Goal: Check status: Check status

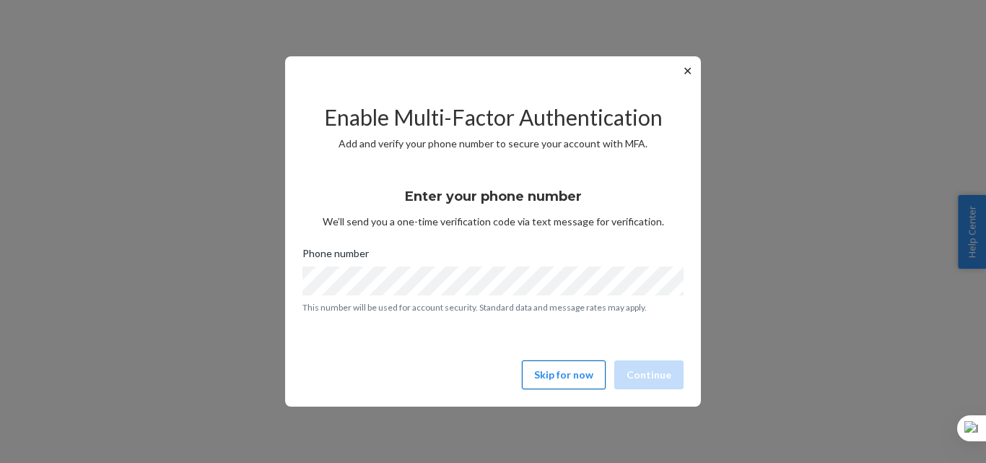
click at [554, 367] on button "Skip for now" at bounding box center [564, 374] width 84 height 29
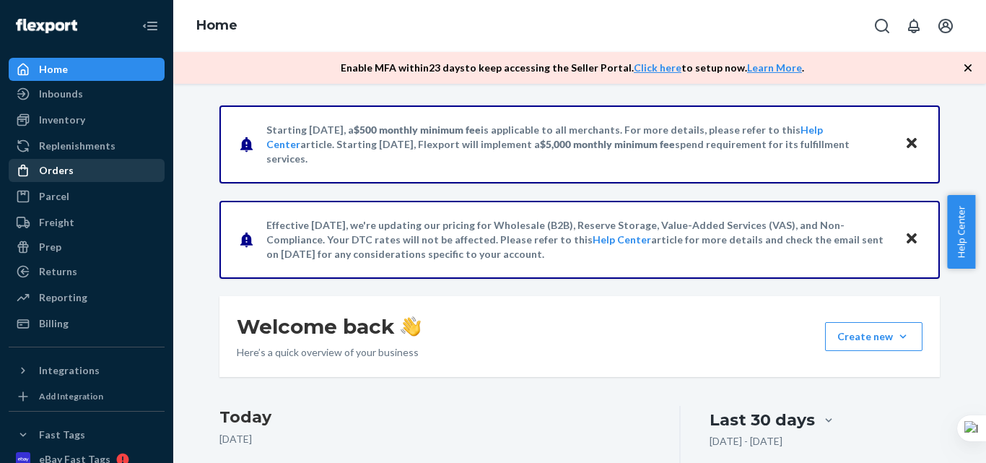
click at [85, 167] on div "Orders" at bounding box center [86, 170] width 153 height 20
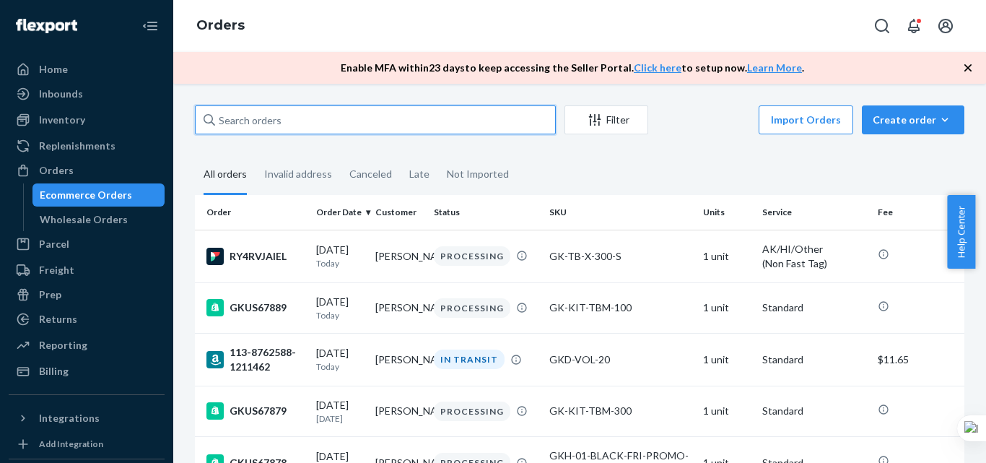
click at [302, 110] on input "text" at bounding box center [375, 119] width 361 height 29
paste input "114-3554370-9556208"
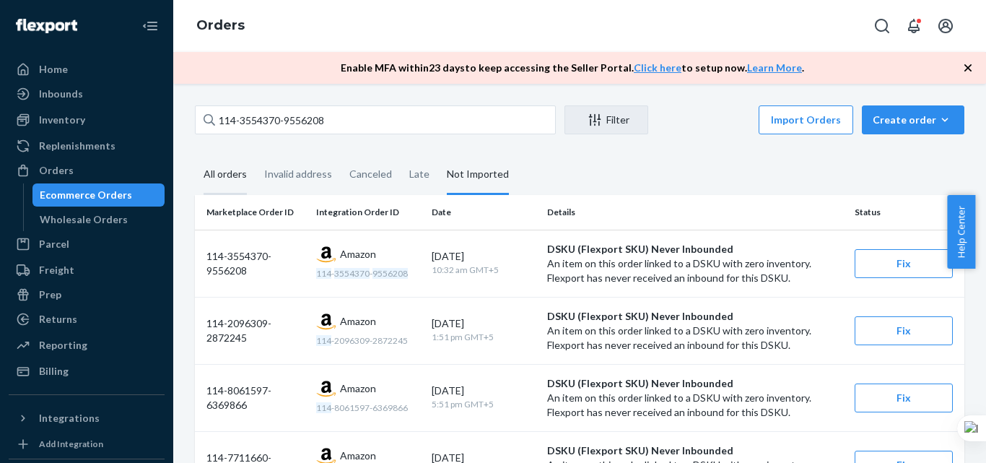
click at [222, 172] on div "All orders" at bounding box center [225, 175] width 43 height 40
click at [195, 155] on input "All orders" at bounding box center [195, 155] width 0 height 0
click at [222, 165] on div "All orders" at bounding box center [225, 175] width 43 height 40
click at [195, 155] on input "All orders" at bounding box center [195, 155] width 0 height 0
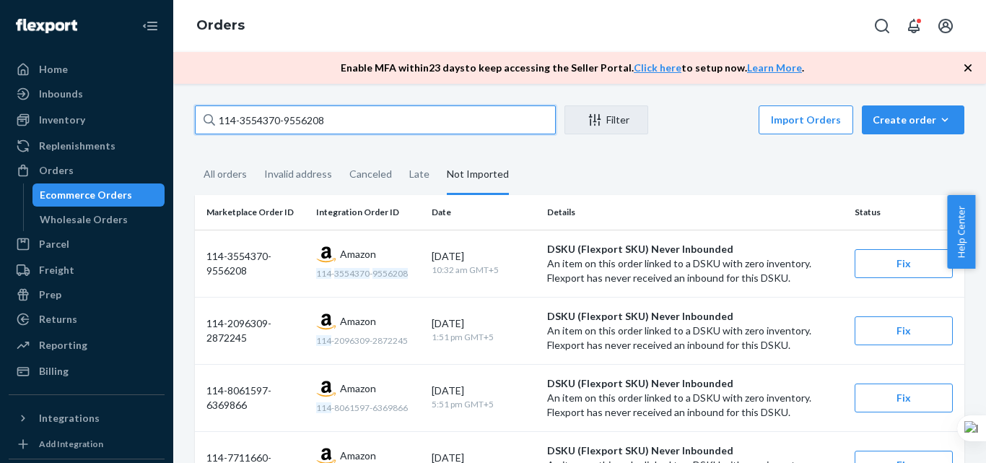
click at [239, 126] on input "114-3554370-9556208" at bounding box center [375, 119] width 361 height 29
paste input "3-7456272-9949035"
type input "113-7456272-9949035"
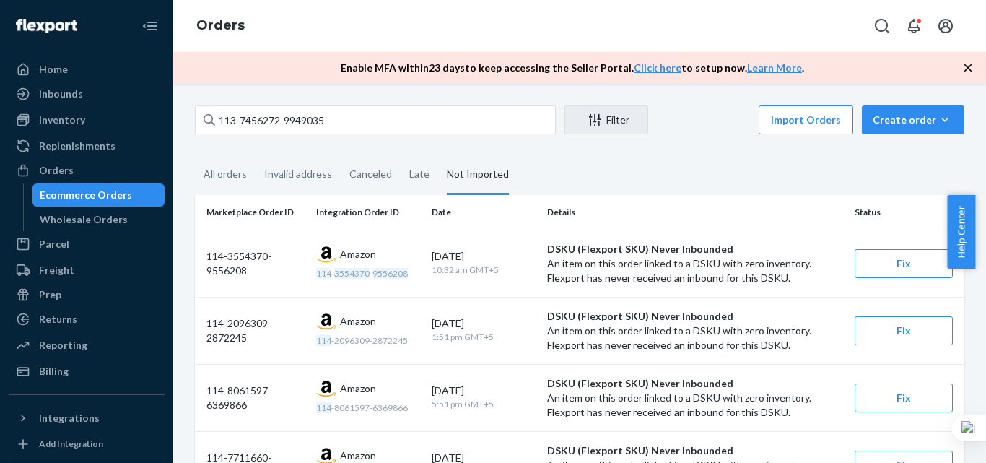
click at [232, 167] on div "All orders" at bounding box center [225, 174] width 43 height 38
click at [195, 155] on input "All orders" at bounding box center [195, 155] width 0 height 0
drag, startPoint x: 338, startPoint y: 128, endPoint x: 655, endPoint y: 166, distance: 319.8
click at [655, 166] on fieldset "All orders Invalid address Canceled Late Not Imported" at bounding box center [579, 175] width 769 height 40
click at [231, 168] on div "All orders" at bounding box center [225, 175] width 43 height 40
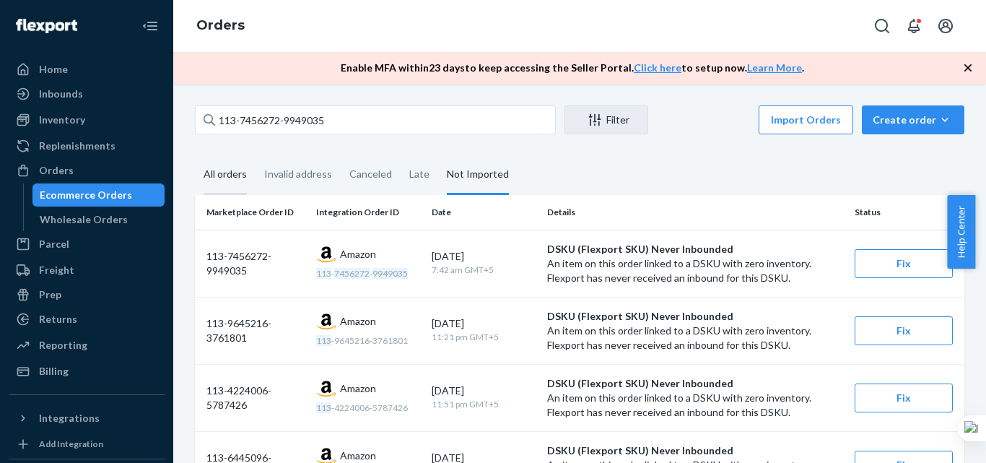
click at [195, 155] on input "All orders" at bounding box center [195, 155] width 0 height 0
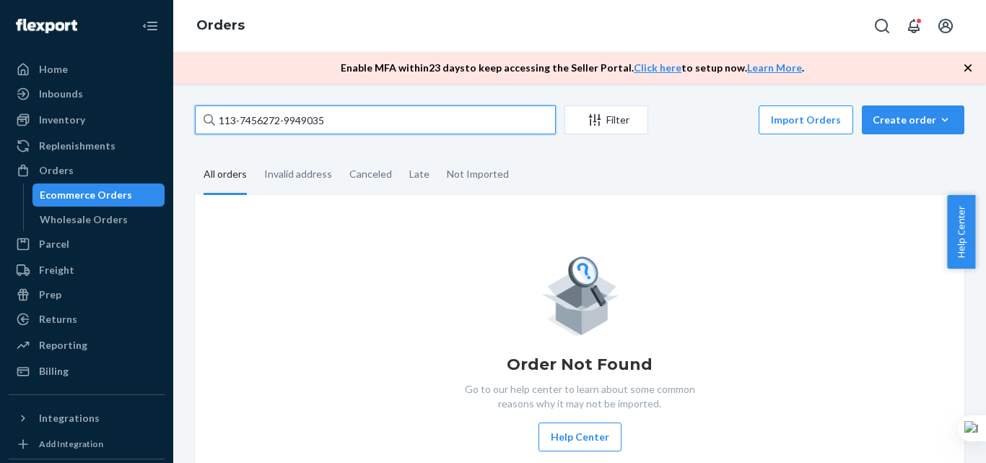
click at [349, 115] on input "113-7456272-9949035" at bounding box center [375, 119] width 361 height 29
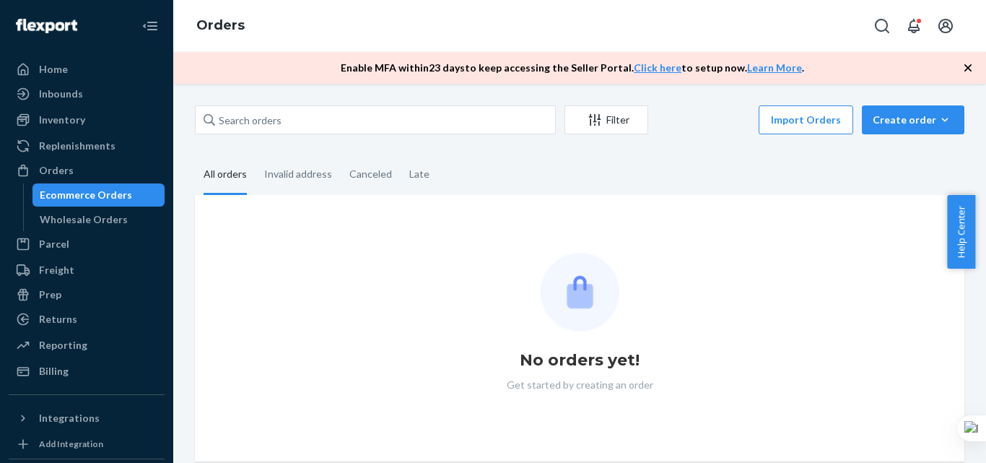
click at [300, 29] on div "Orders" at bounding box center [579, 26] width 813 height 52
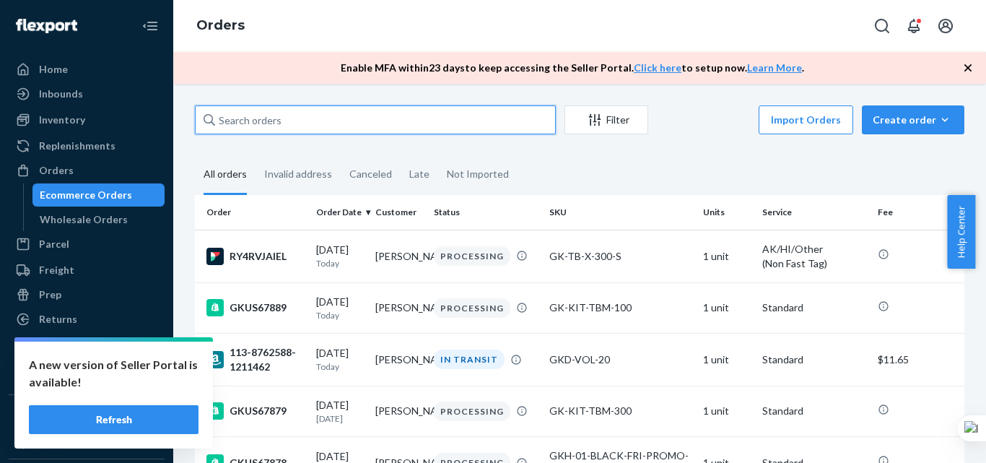
click at [291, 129] on input "text" at bounding box center [375, 119] width 361 height 29
paste input "114-4178440-0674626"
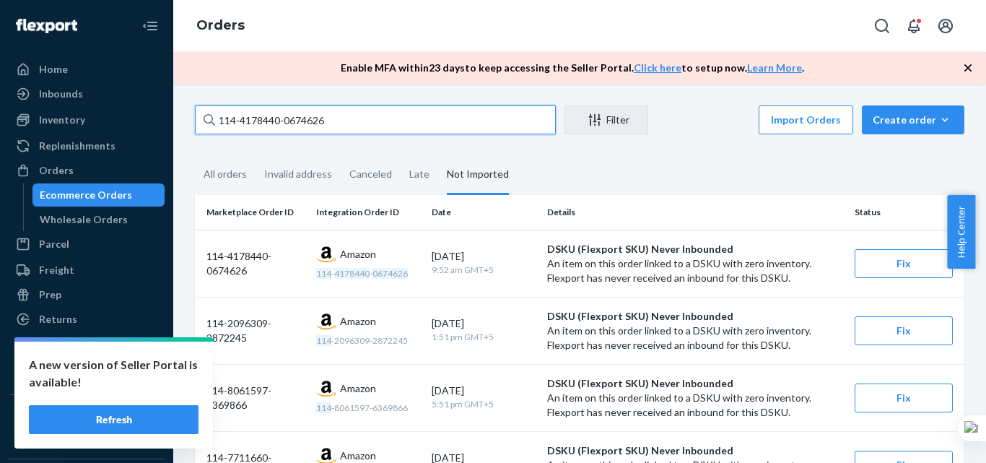
click at [257, 130] on input "114-4178440-0674626" at bounding box center [375, 119] width 361 height 29
paste input "1-8502379-1889019"
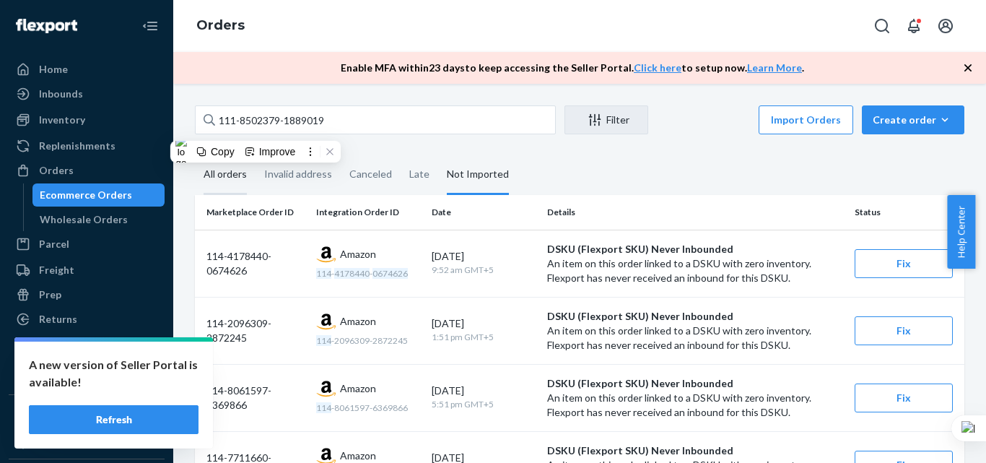
click at [226, 176] on div "All orders" at bounding box center [225, 175] width 43 height 40
click at [195, 155] on input "All orders" at bounding box center [195, 155] width 0 height 0
click at [210, 182] on div "All orders" at bounding box center [225, 175] width 43 height 40
click at [195, 155] on input "All orders" at bounding box center [195, 155] width 0 height 0
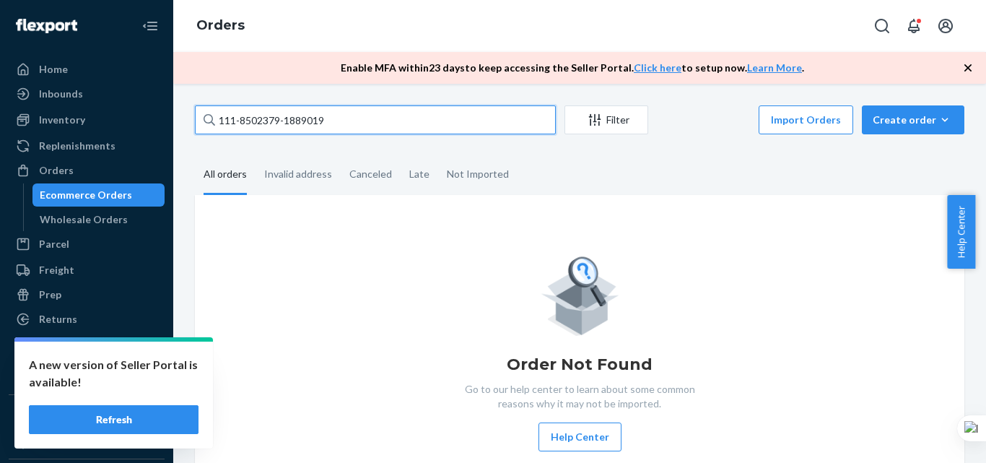
click at [280, 119] on input "111-8502379-1889019" at bounding box center [375, 119] width 361 height 29
paste input "3-0796681-5256234"
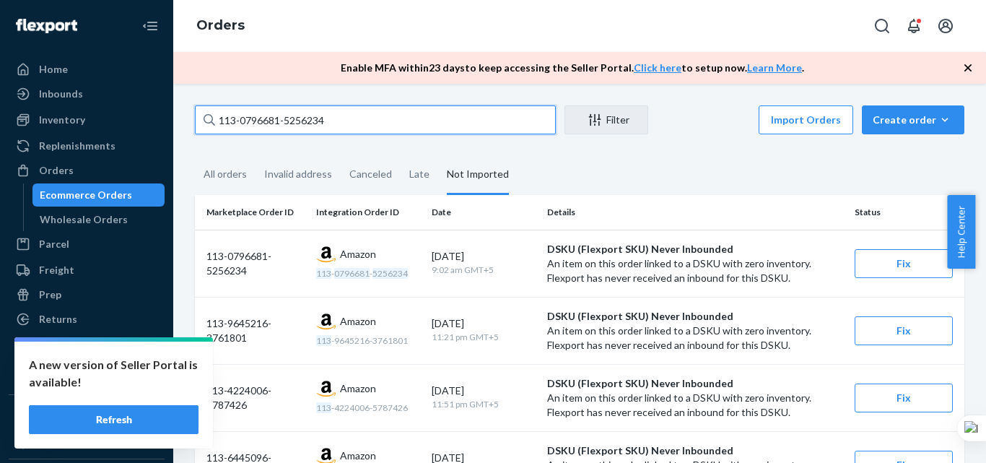
click at [282, 114] on input "113-0796681-5256234" at bounding box center [375, 119] width 361 height 29
paste input "113-0796681-5256234"
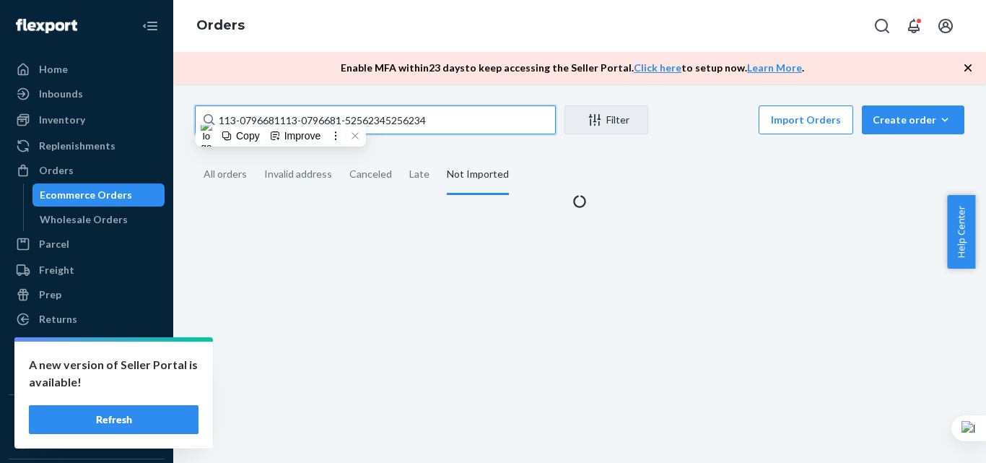
paste input "-"
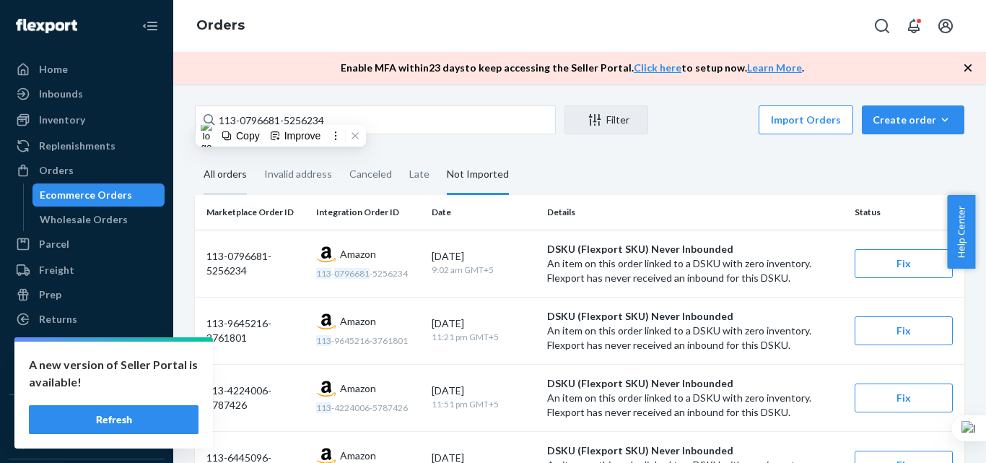
click at [225, 180] on div "All orders" at bounding box center [225, 175] width 43 height 40
click at [195, 155] on input "All orders" at bounding box center [195, 155] width 0 height 0
click at [225, 180] on div "All orders" at bounding box center [225, 175] width 43 height 40
click at [195, 155] on input "All orders" at bounding box center [195, 155] width 0 height 0
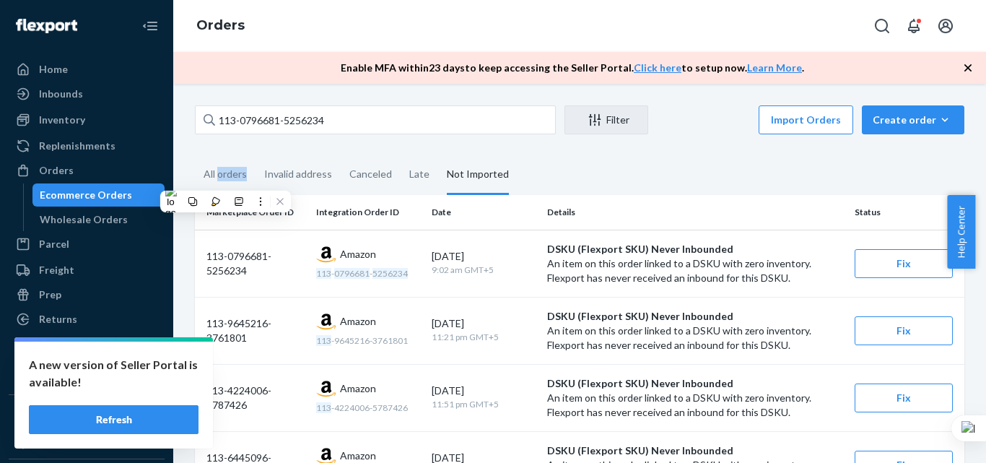
click at [205, 92] on div "113-0796681-5256234 Filter Import Orders Create order Ecommerce order Removal o…" at bounding box center [579, 273] width 813 height 379
click at [215, 180] on div "All orders" at bounding box center [225, 175] width 43 height 40
click at [195, 155] on input "All orders" at bounding box center [195, 155] width 0 height 0
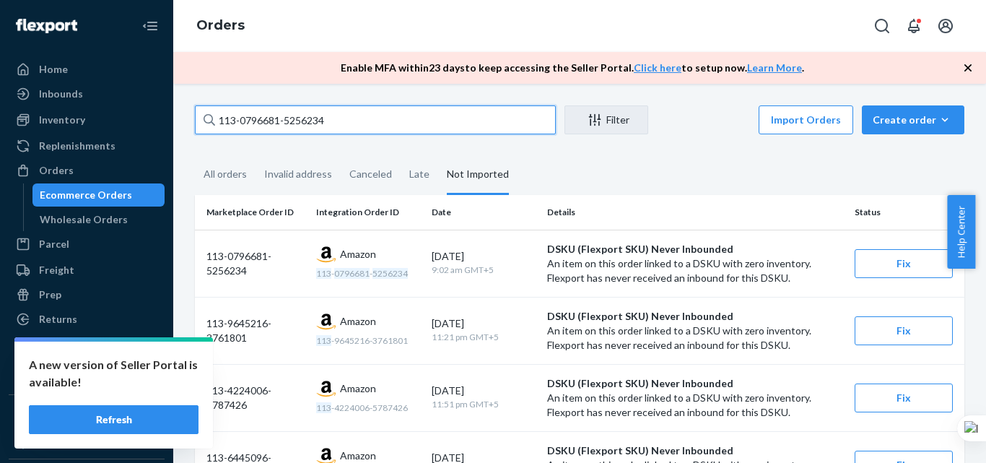
click at [253, 132] on input "113-0796681-5256234" at bounding box center [375, 119] width 361 height 29
paste input "2-6057988-2844262"
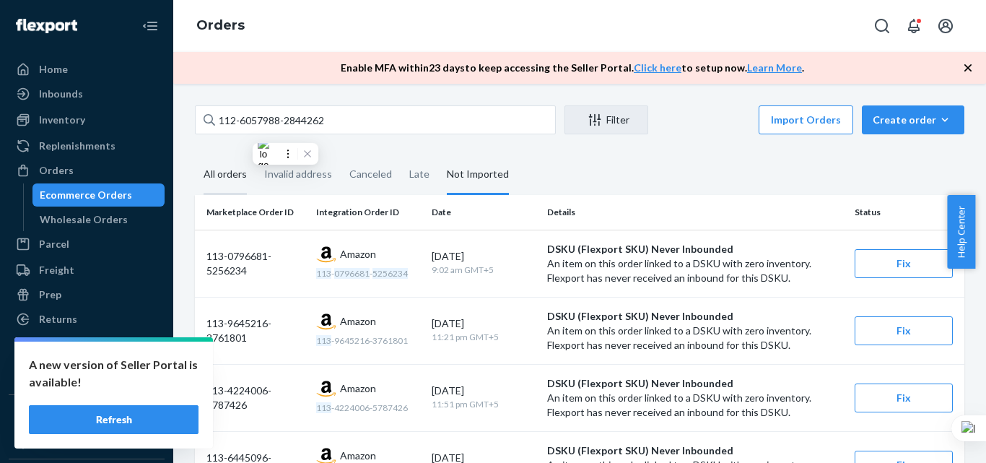
click at [225, 165] on div "All orders" at bounding box center [225, 175] width 43 height 40
click at [195, 155] on input "All orders" at bounding box center [195, 155] width 0 height 0
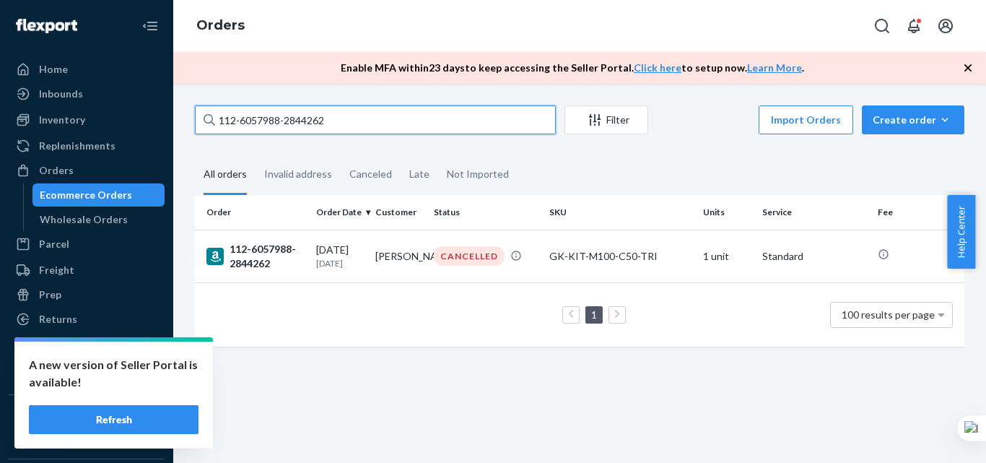
click at [249, 110] on input "112-6057988-2844262" at bounding box center [375, 119] width 361 height 29
paste input "1-9384088-2362669"
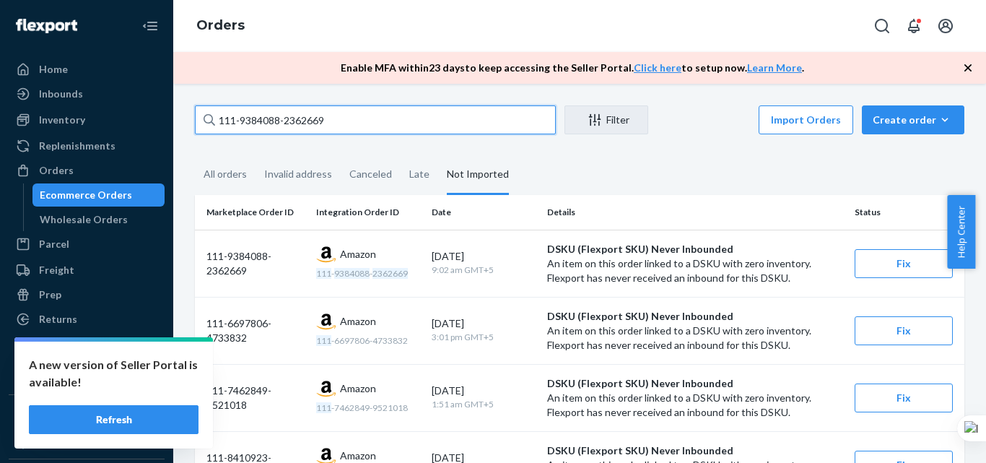
click at [312, 124] on input "111-9384088-2362669" at bounding box center [375, 119] width 361 height 29
paste input "2-1076485-0378618"
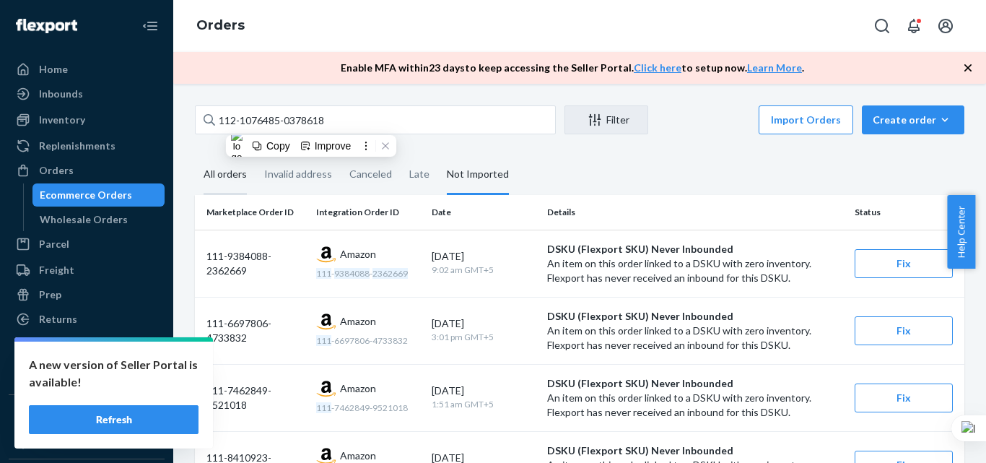
click at [234, 174] on div "All orders" at bounding box center [225, 175] width 43 height 40
click at [195, 155] on input "All orders" at bounding box center [195, 155] width 0 height 0
click at [233, 167] on div "All orders" at bounding box center [225, 175] width 43 height 40
click at [195, 155] on input "All orders" at bounding box center [195, 155] width 0 height 0
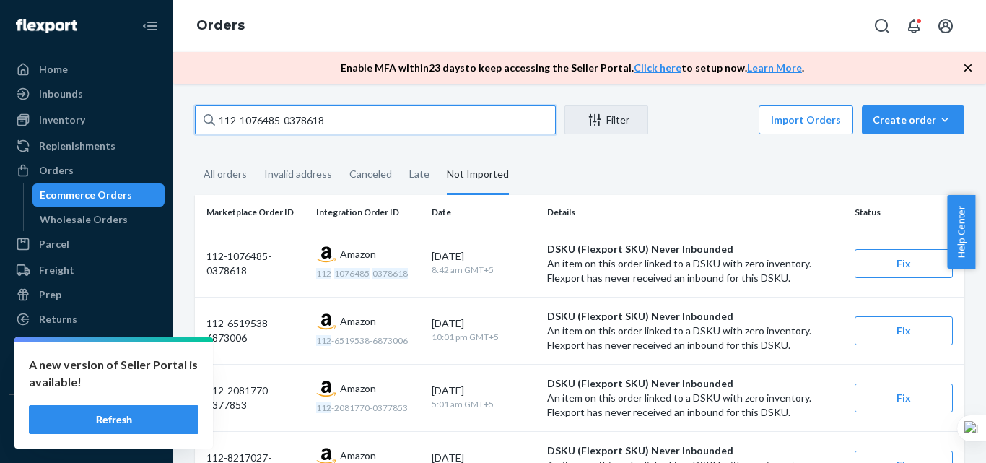
click at [271, 122] on input "112-1076485-0378618" at bounding box center [375, 119] width 361 height 29
paste input "4-4320959-7611444"
type input "114-4320959-7611444"
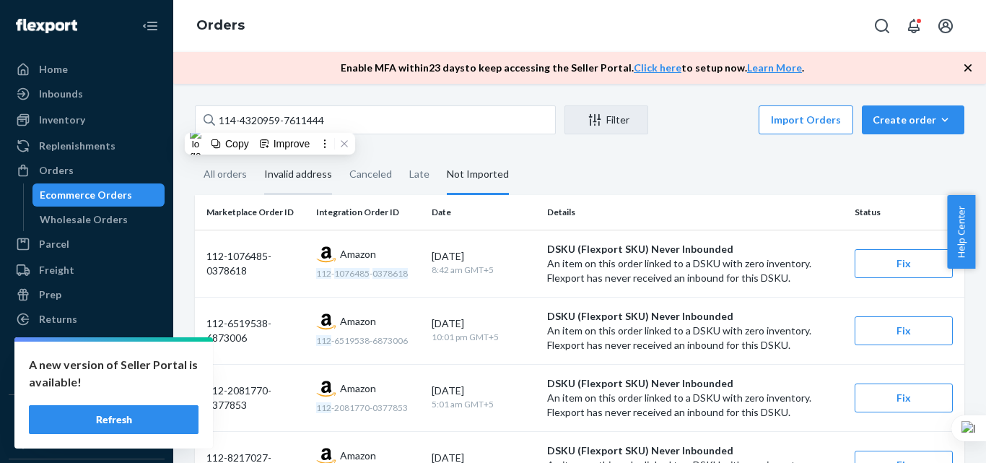
click at [235, 175] on div "All orders" at bounding box center [225, 174] width 43 height 38
click at [195, 155] on input "All orders" at bounding box center [195, 155] width 0 height 0
